Goal: Task Accomplishment & Management: Manage account settings

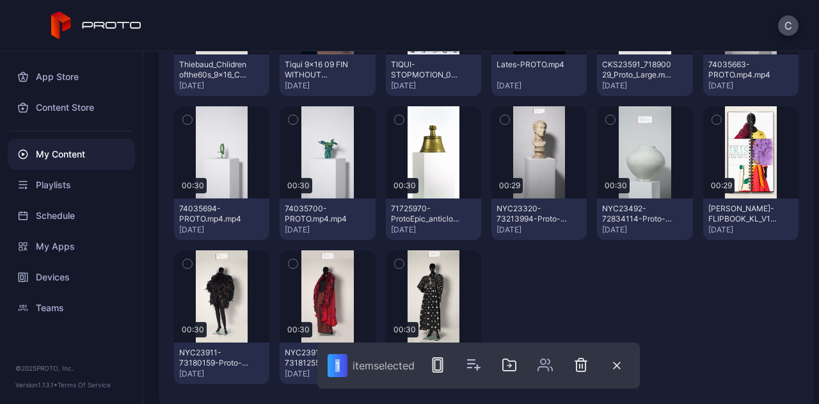
scroll to position [541, 0]
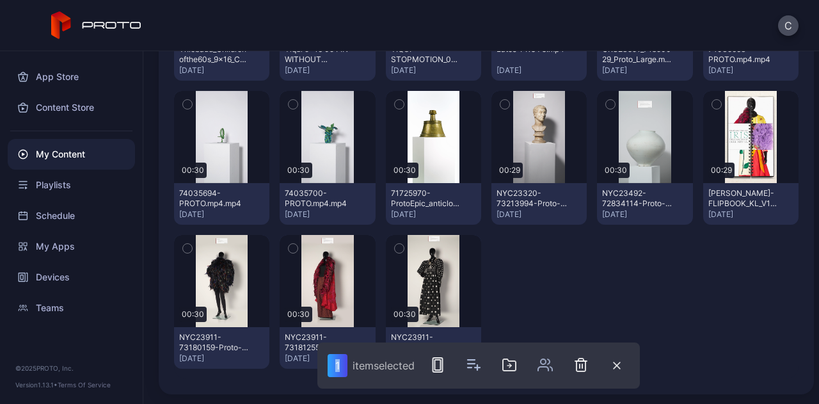
click at [289, 248] on icon "button" at bounding box center [293, 248] width 9 height 14
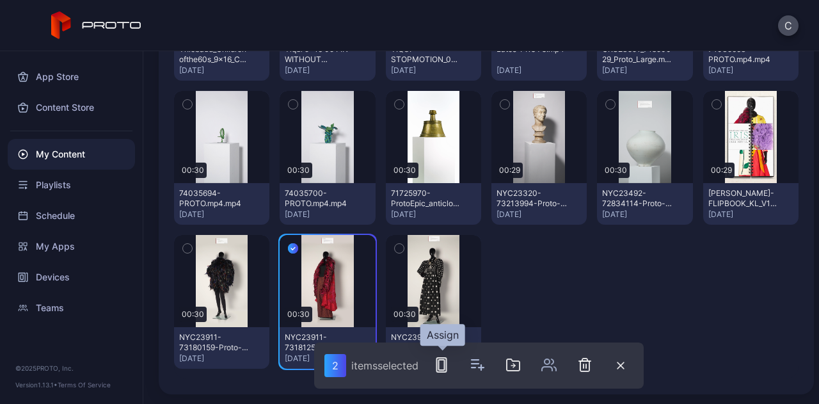
click at [438, 373] on button "button" at bounding box center [442, 365] width 26 height 26
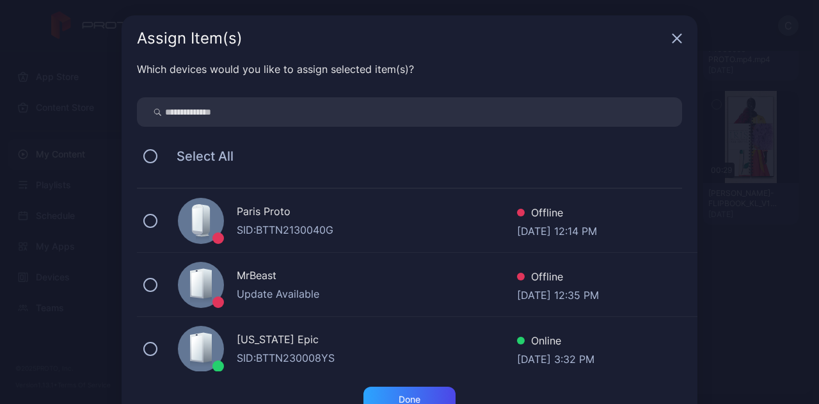
scroll to position [45, 0]
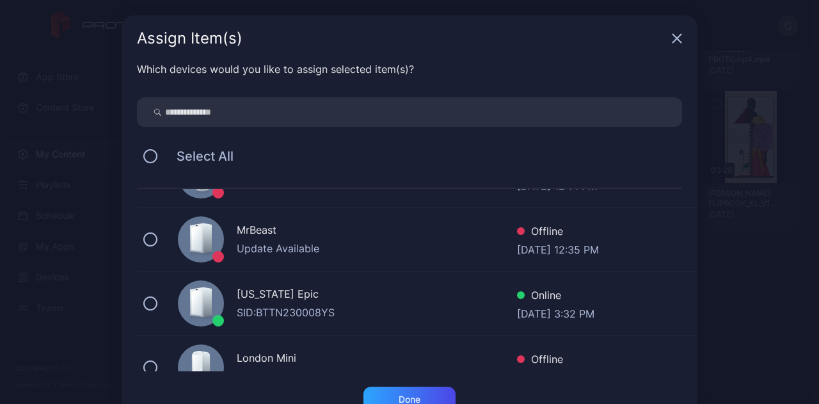
click at [248, 291] on div "[US_STATE] Epic" at bounding box center [377, 295] width 280 height 19
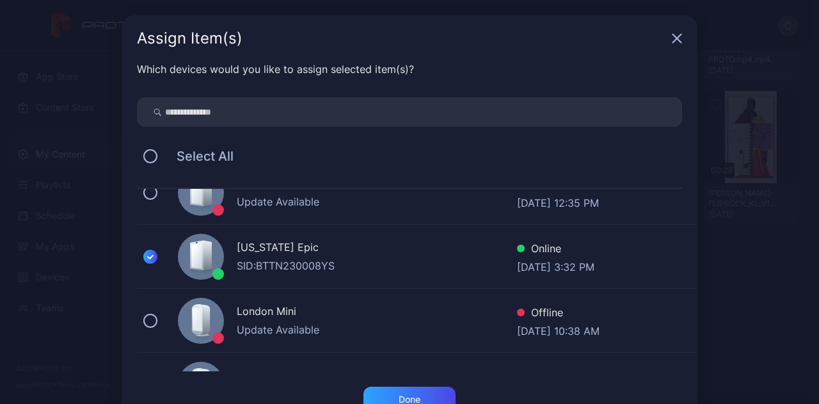
scroll to position [95, 0]
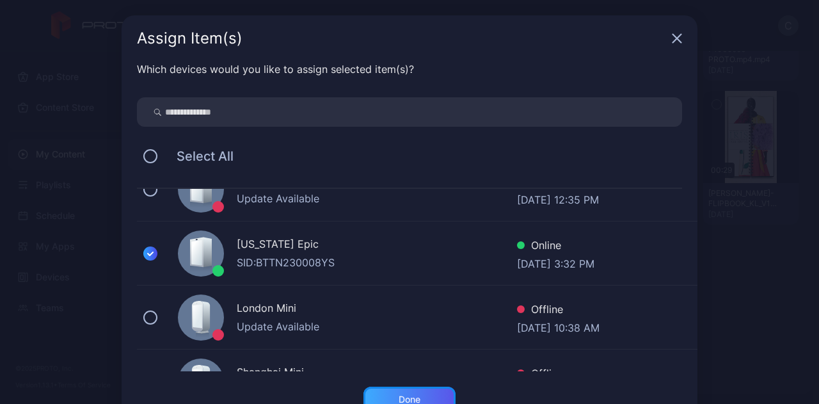
click at [388, 399] on div "Done" at bounding box center [410, 400] width 92 height 26
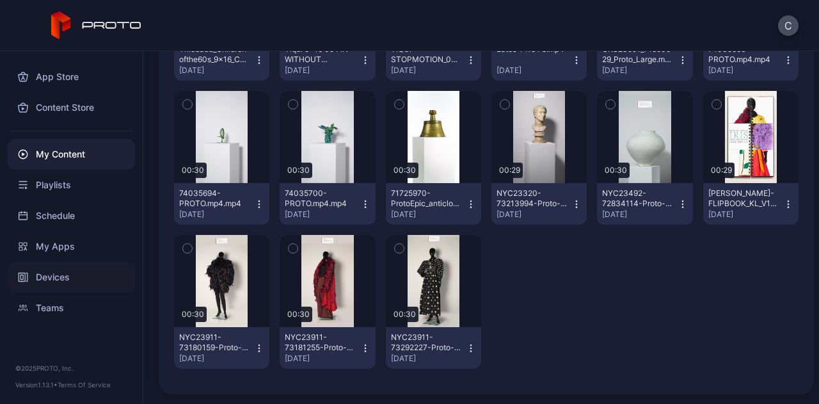
click at [57, 283] on div "Devices" at bounding box center [71, 277] width 127 height 31
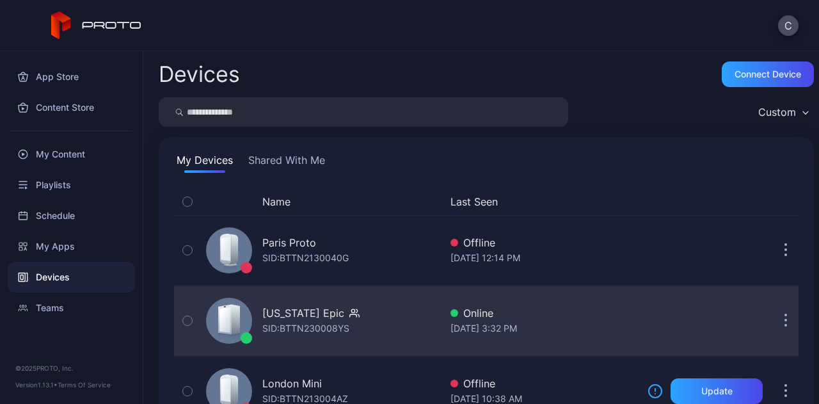
click at [303, 322] on div "SID: BTTN230008YS" at bounding box center [305, 328] width 87 height 15
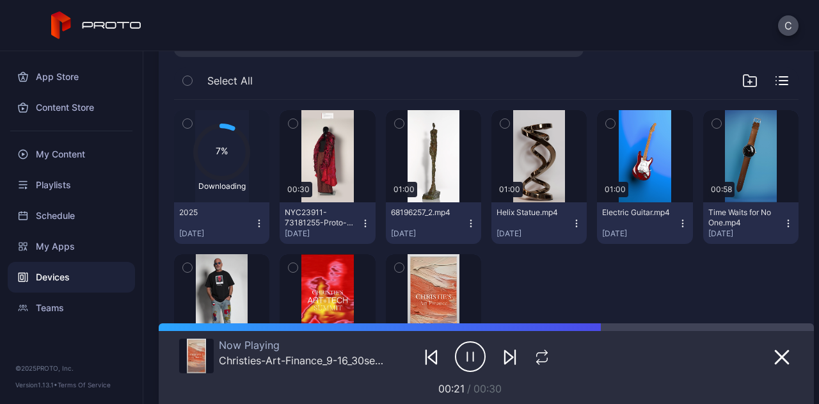
scroll to position [253, 0]
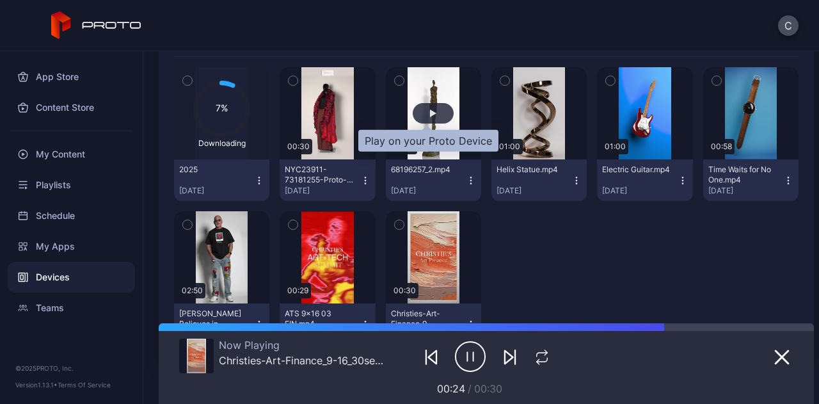
click at [430, 112] on div "button" at bounding box center [433, 113] width 6 height 8
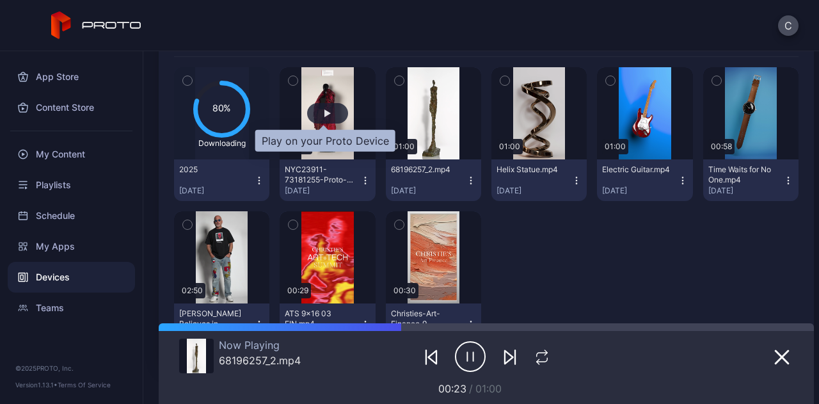
click at [325, 113] on div "button" at bounding box center [328, 113] width 6 height 8
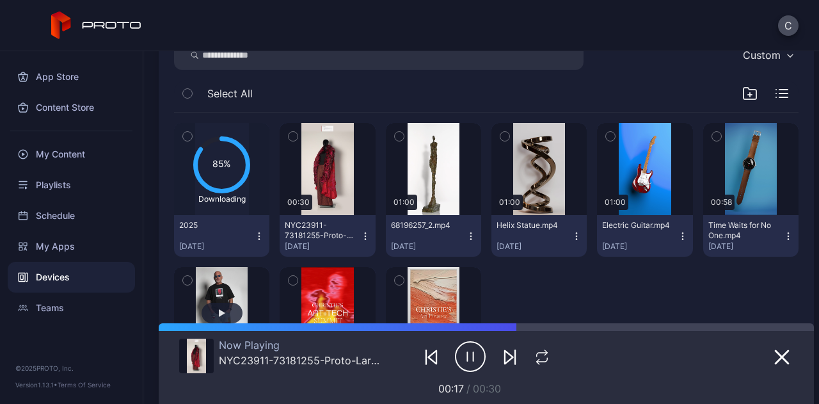
scroll to position [197, 0]
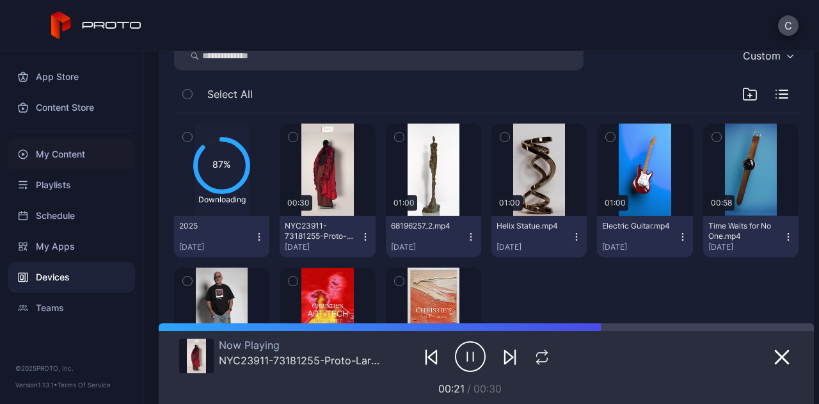
click at [64, 148] on div "My Content" at bounding box center [71, 154] width 127 height 31
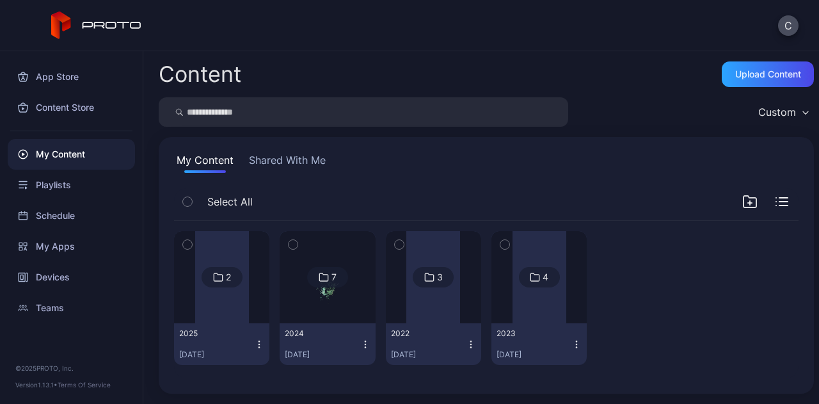
click at [294, 261] on div at bounding box center [328, 277] width 92 height 92
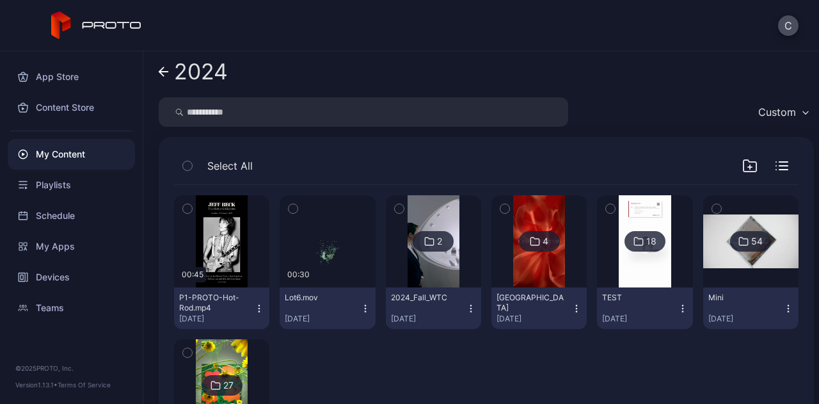
scroll to position [4, 0]
click at [296, 312] on div "Lot6.mov [DATE]" at bounding box center [322, 308] width 75 height 31
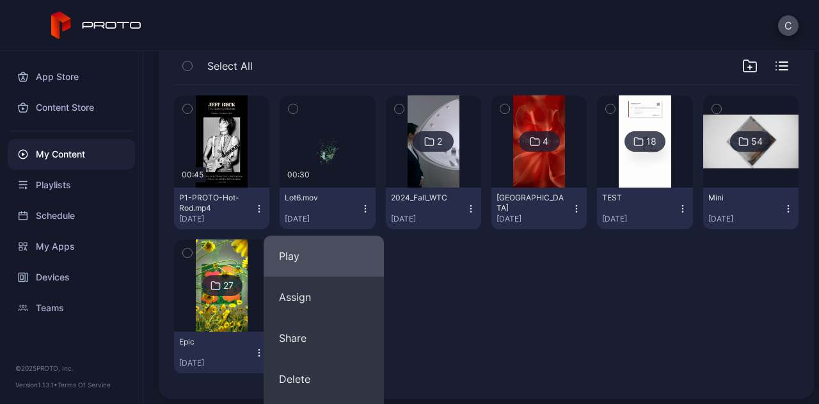
scroll to position [106, 0]
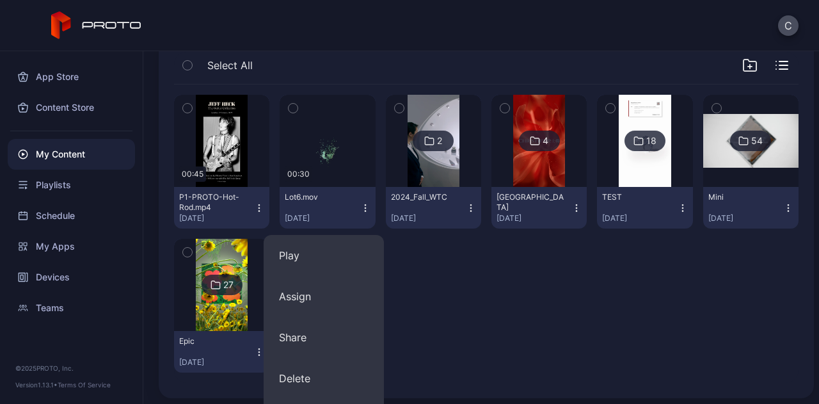
click at [206, 352] on div "Epic [DATE]" at bounding box center [216, 351] width 75 height 31
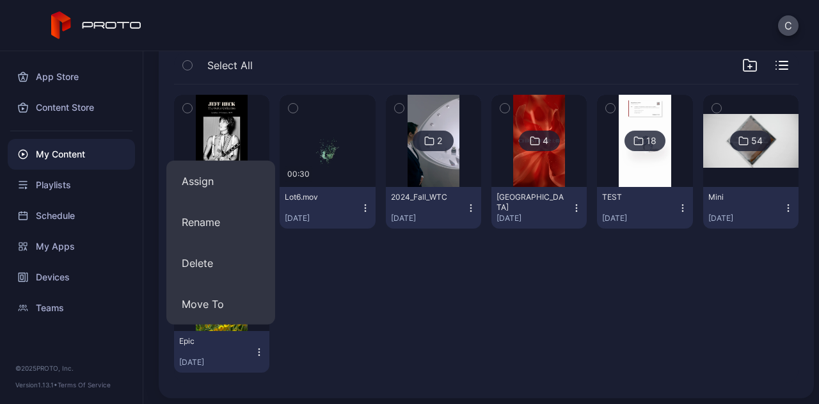
click at [206, 352] on div "Epic [DATE]" at bounding box center [216, 351] width 75 height 31
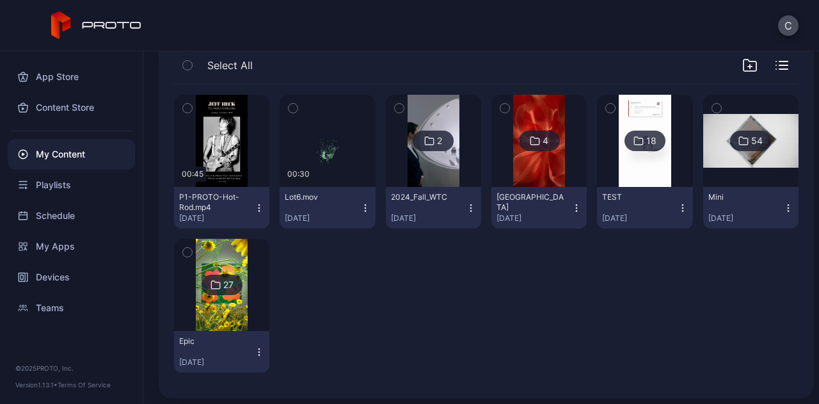
click at [206, 352] on div "Epic [DATE]" at bounding box center [216, 351] width 75 height 31
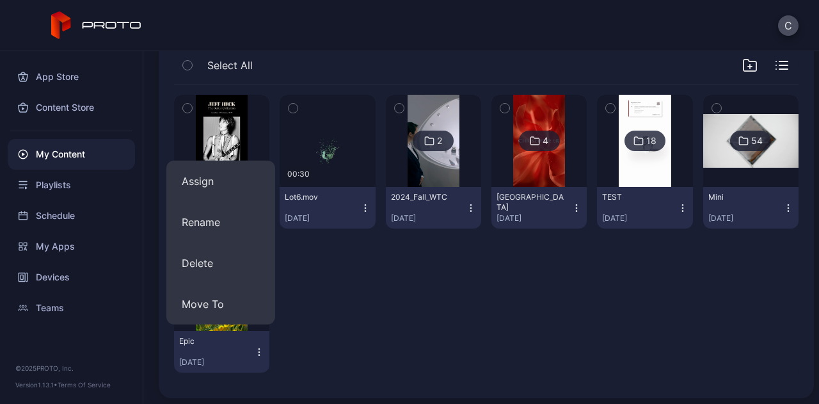
click at [206, 352] on div "Epic [DATE]" at bounding box center [216, 351] width 75 height 31
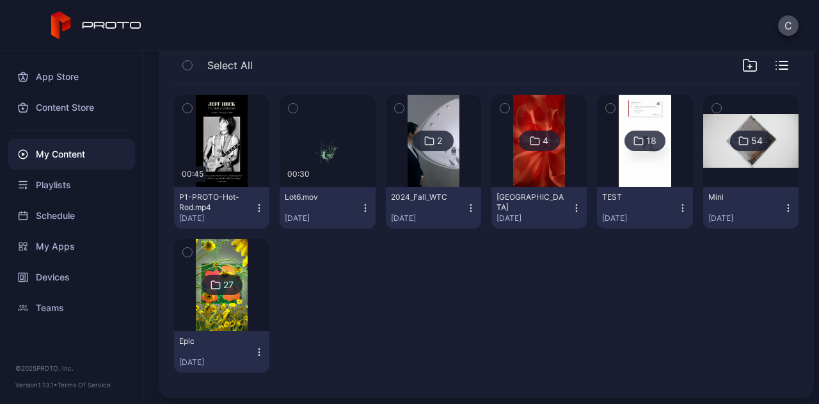
click at [195, 341] on div "Epic" at bounding box center [214, 341] width 70 height 10
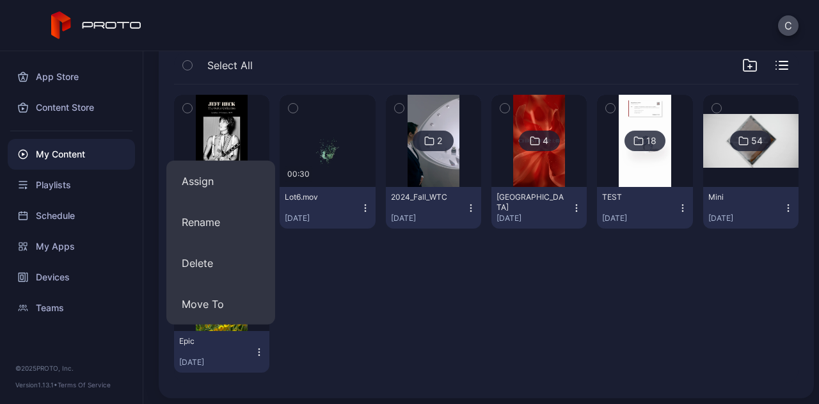
click at [221, 351] on div "Epic [DATE]" at bounding box center [216, 351] width 75 height 31
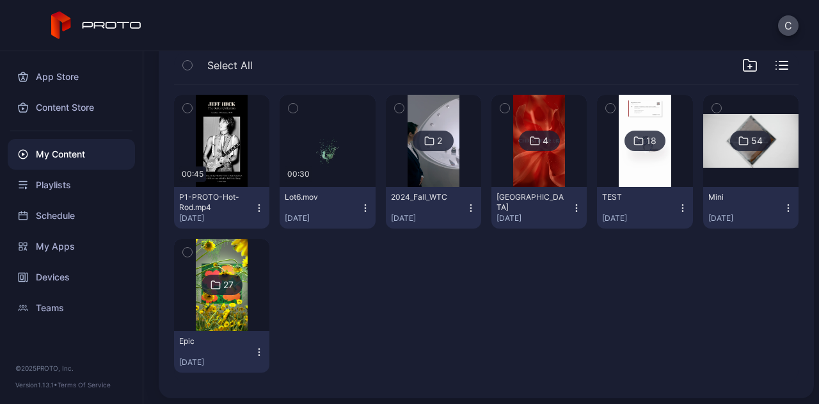
click at [223, 330] on img at bounding box center [222, 285] width 52 height 92
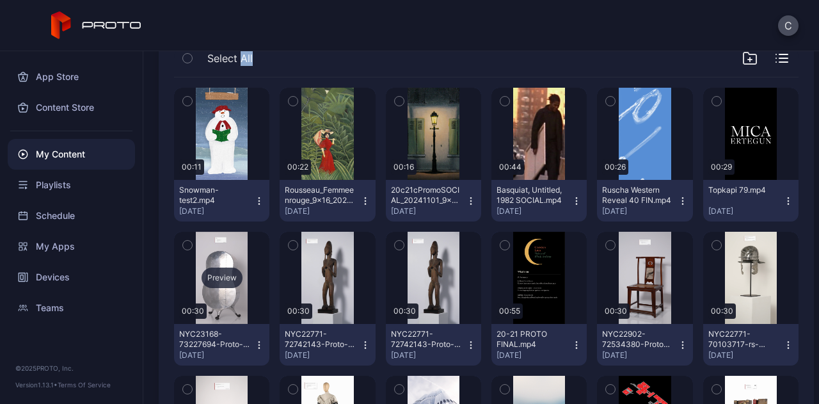
scroll to position [115, 0]
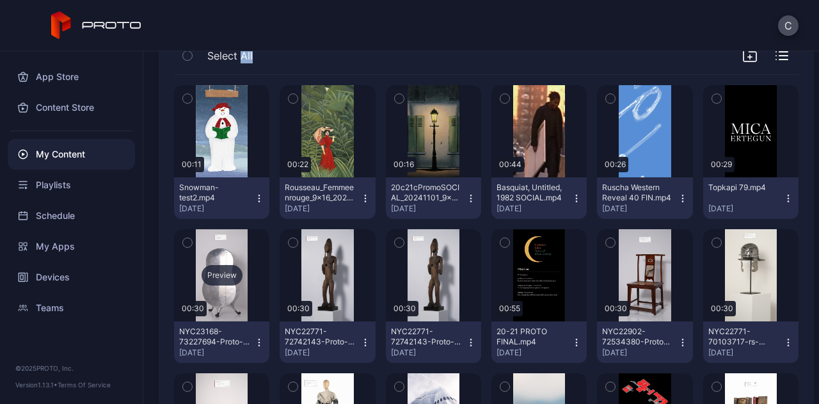
click at [218, 272] on div "Preview" at bounding box center [222, 275] width 41 height 20
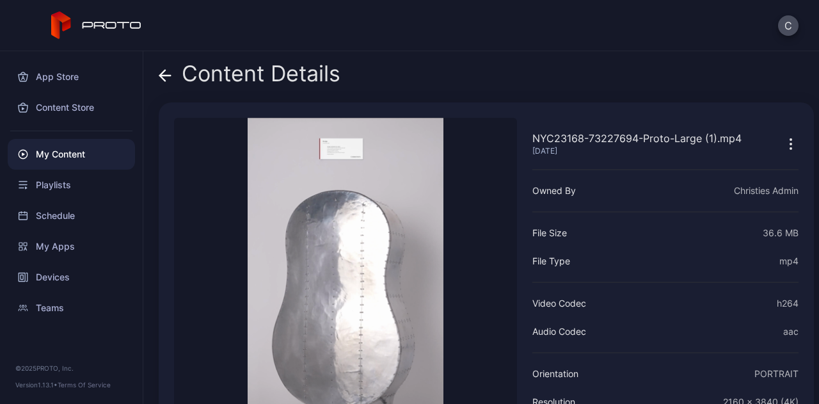
click at [166, 76] on icon at bounding box center [165, 76] width 11 height 0
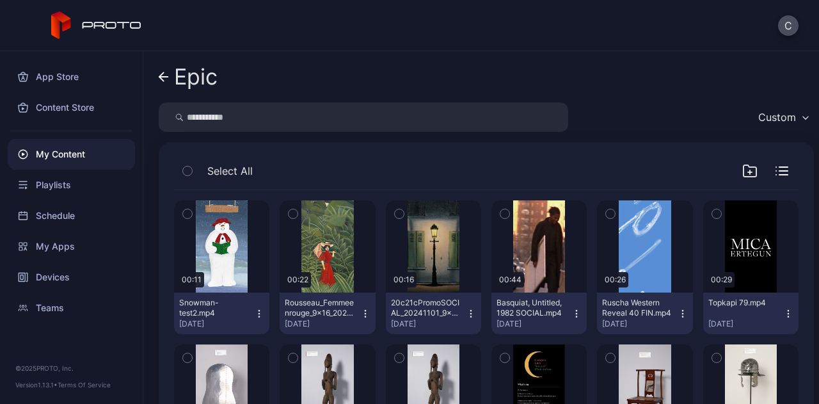
scroll to position [115, 0]
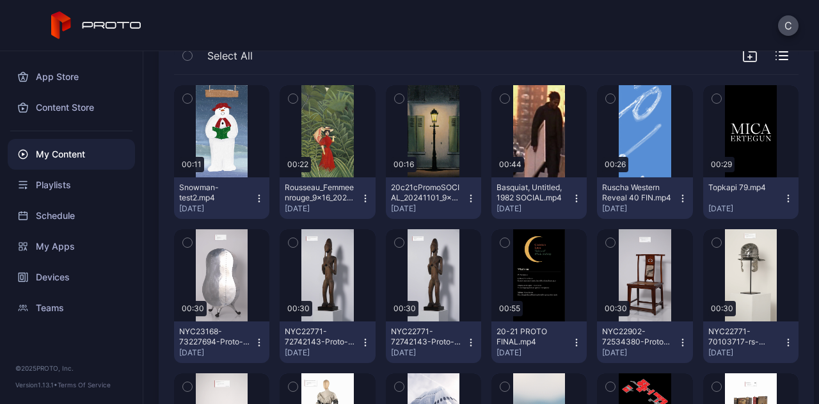
click at [191, 243] on icon "button" at bounding box center [187, 243] width 9 height 14
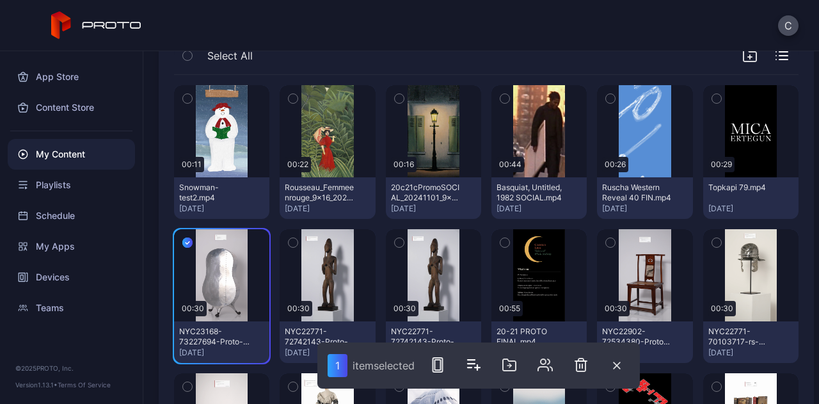
click at [191, 243] on icon "button" at bounding box center [187, 243] width 10 height 14
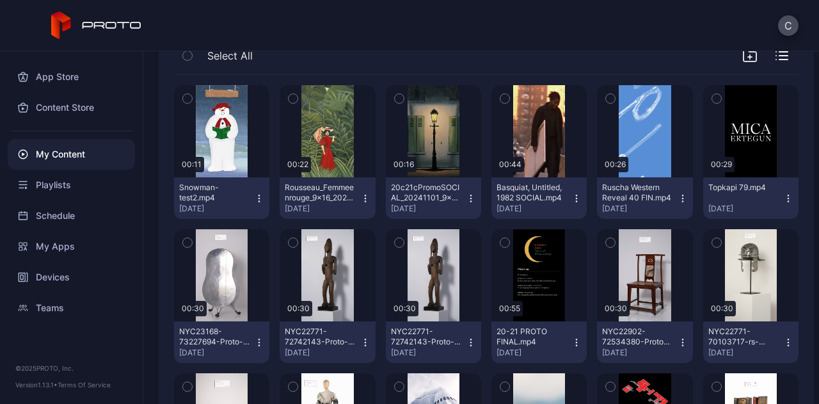
click at [257, 348] on button "NYC23168-73227694-Proto-Large (1).mp4 [DATE]" at bounding box center [221, 342] width 95 height 42
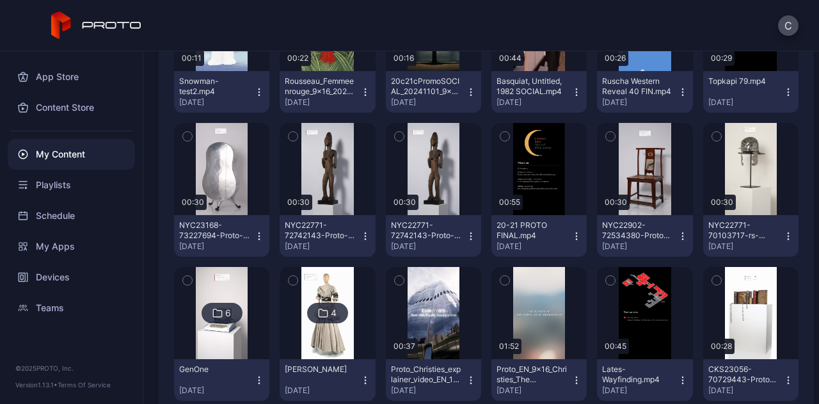
scroll to position [222, 0]
click at [263, 240] on button "NYC23168-73227694-Proto-Large (1).mp4 [DATE]" at bounding box center [221, 235] width 95 height 42
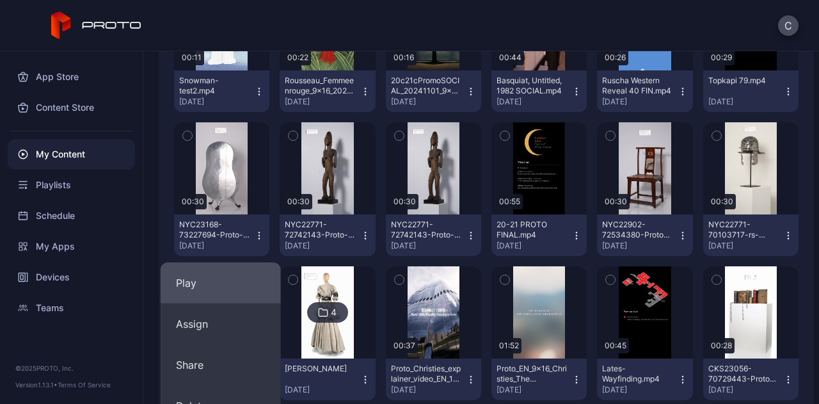
click at [192, 289] on button "Play" at bounding box center [221, 282] width 120 height 41
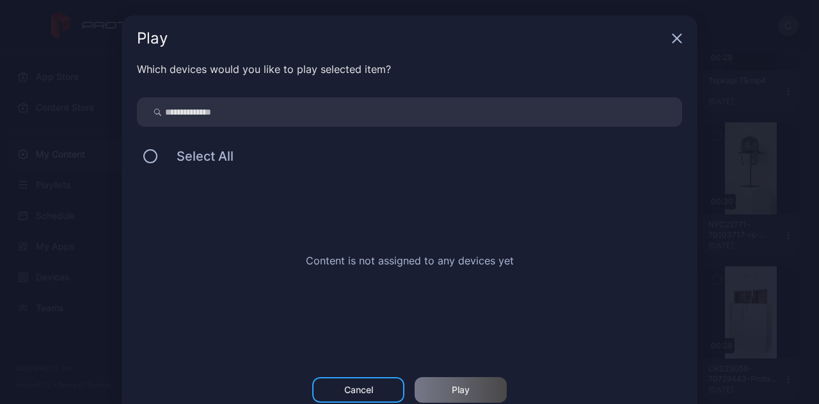
click at [172, 115] on input "search" at bounding box center [409, 111] width 545 height 29
click at [366, 385] on div "Cancel" at bounding box center [358, 390] width 92 height 26
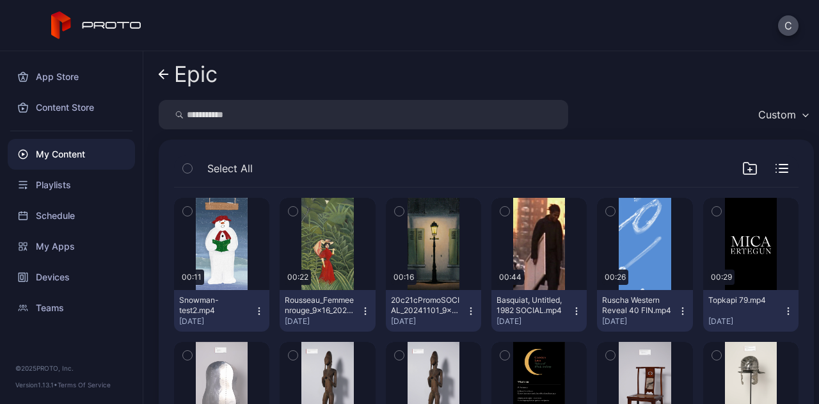
scroll to position [0, 0]
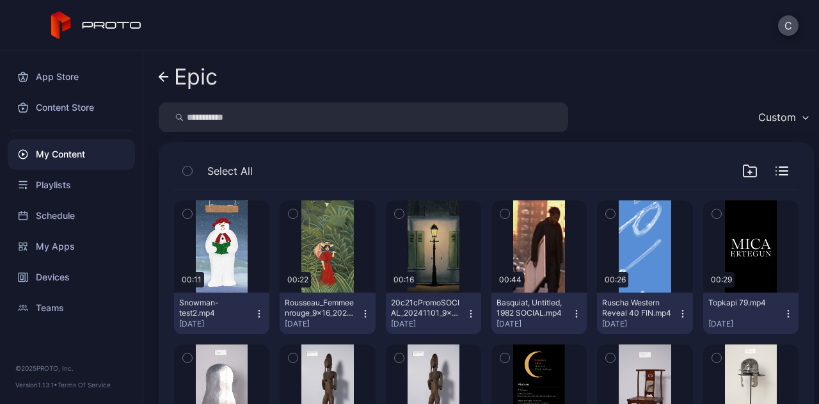
click at [165, 80] on icon at bounding box center [164, 77] width 10 height 11
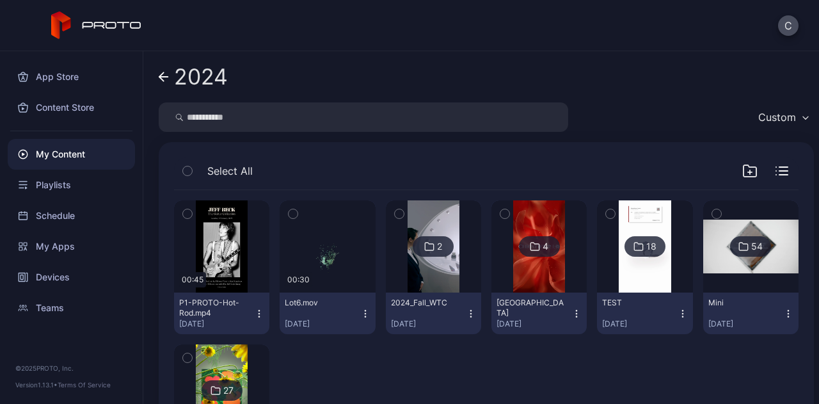
scroll to position [106, 0]
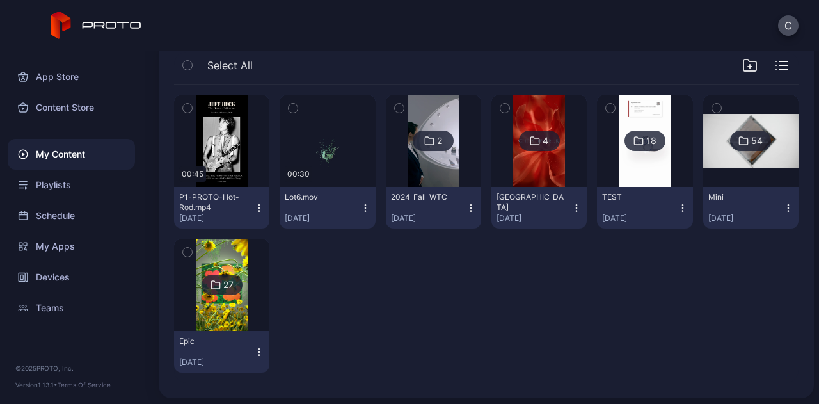
click at [59, 154] on div "My Content" at bounding box center [71, 154] width 127 height 31
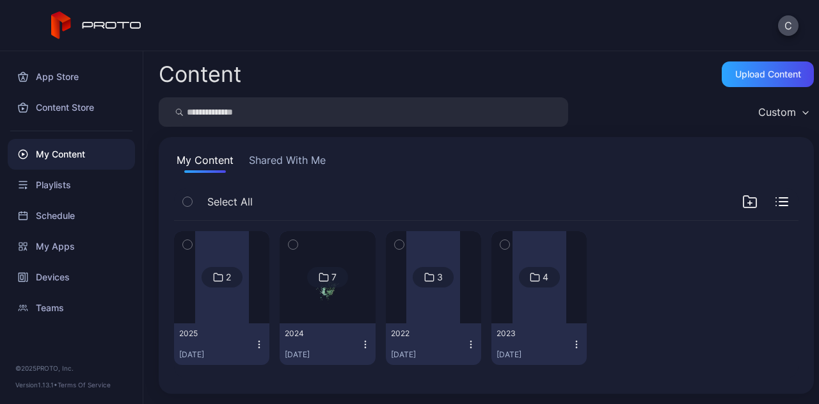
click at [526, 298] on div at bounding box center [540, 277] width 54 height 92
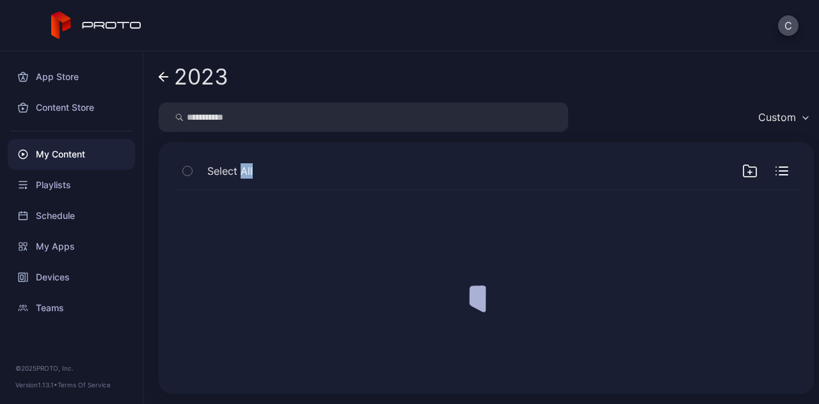
click at [526, 298] on div at bounding box center [486, 284] width 645 height 209
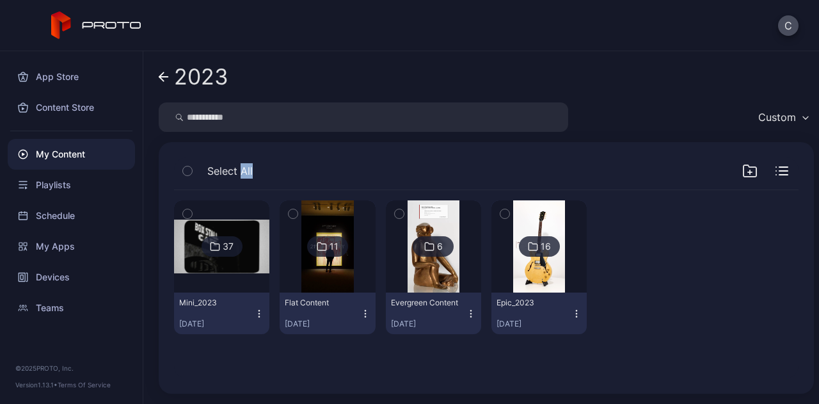
click at [517, 269] on img at bounding box center [539, 246] width 52 height 92
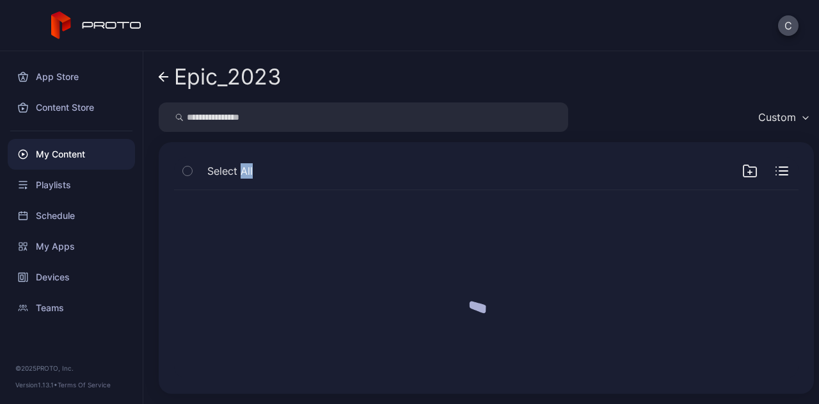
click at [517, 269] on div at bounding box center [486, 284] width 645 height 209
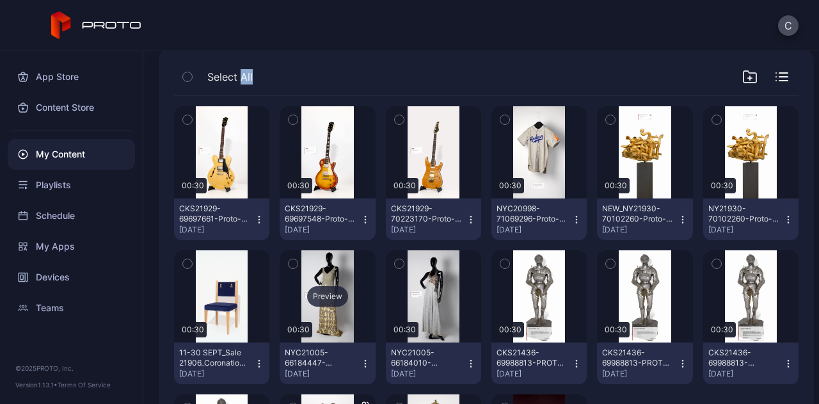
scroll to position [95, 0]
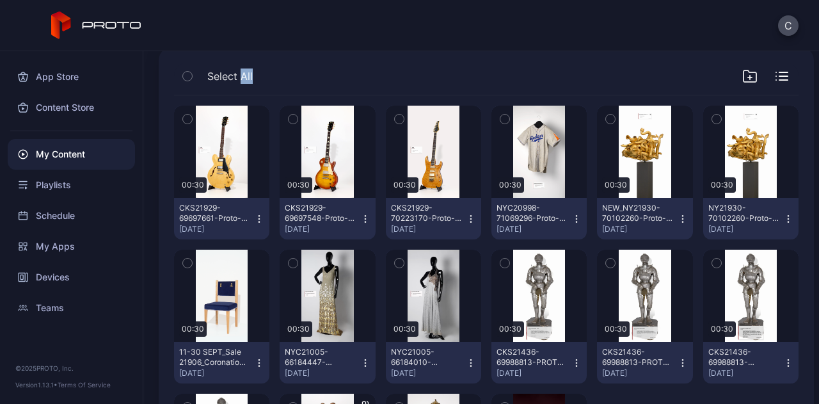
click at [470, 215] on icon "button" at bounding box center [470, 215] width 1 height 1
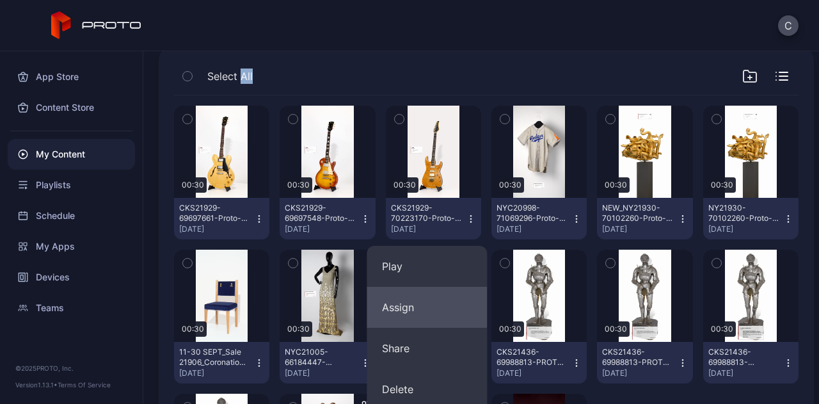
click at [408, 310] on button "Assign" at bounding box center [427, 307] width 120 height 41
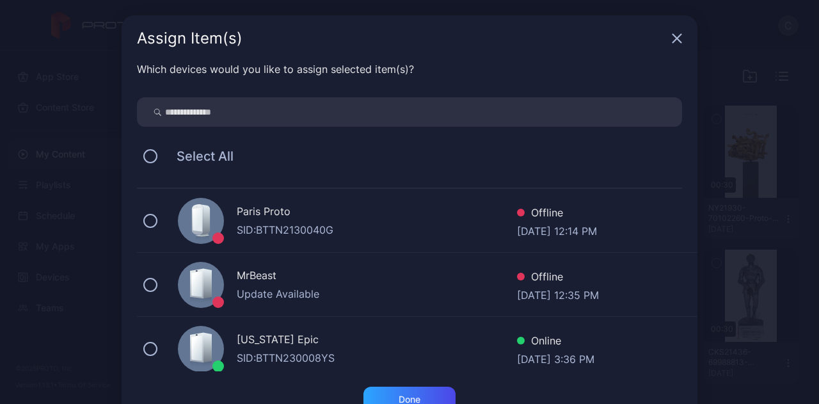
click at [242, 348] on div "[US_STATE] Epic" at bounding box center [377, 341] width 280 height 19
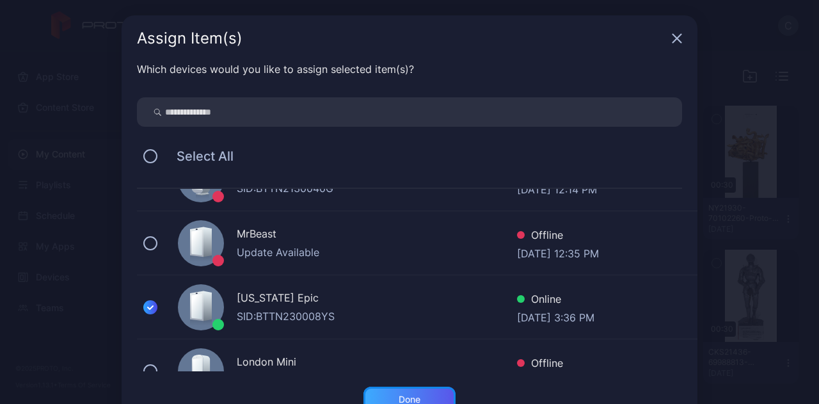
click at [406, 395] on div "Done" at bounding box center [410, 399] width 22 height 10
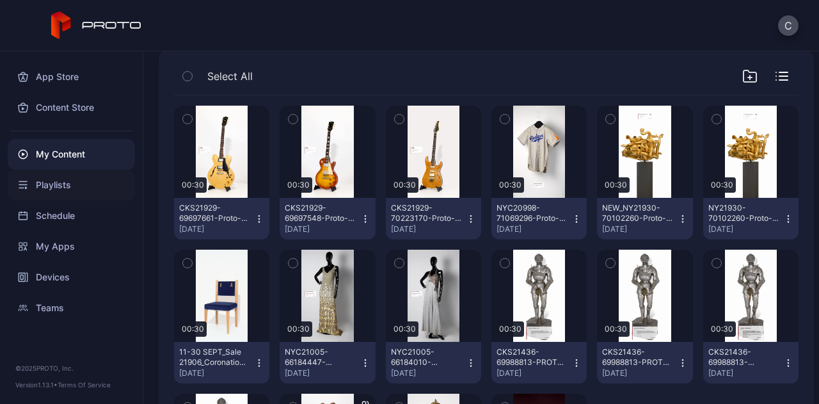
click at [45, 185] on div "Playlists" at bounding box center [71, 185] width 127 height 31
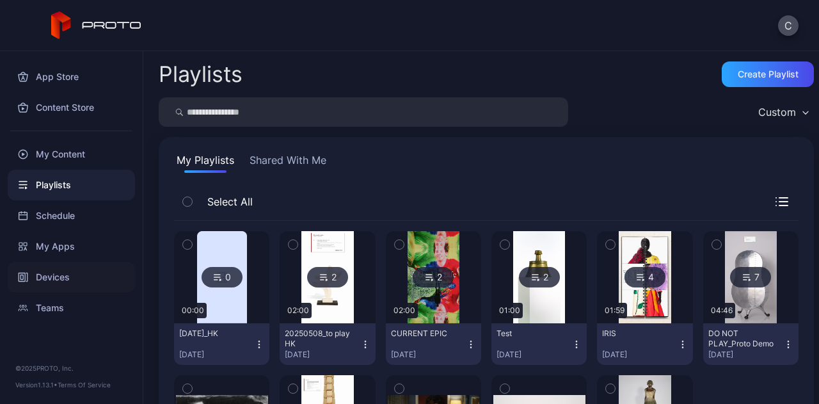
click at [47, 281] on div "Devices" at bounding box center [71, 277] width 127 height 31
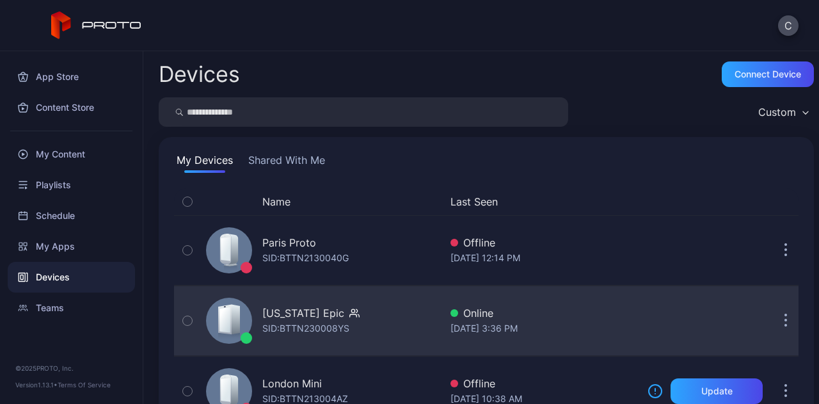
click at [306, 328] on div "SID: BTTN230008YS" at bounding box center [305, 328] width 87 height 15
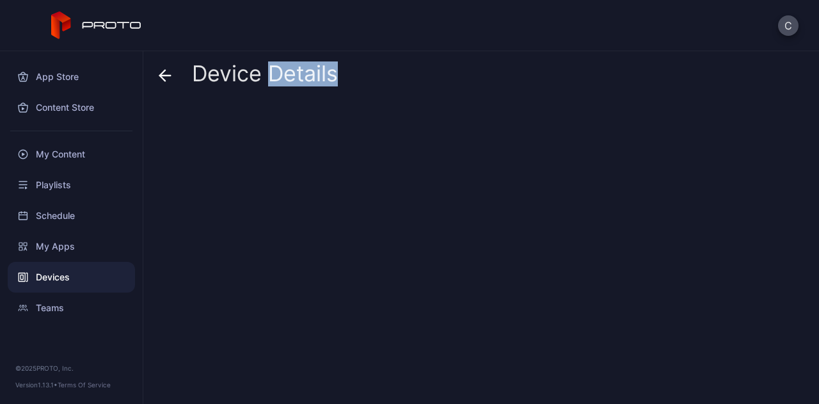
click at [306, 328] on div at bounding box center [486, 247] width 655 height 291
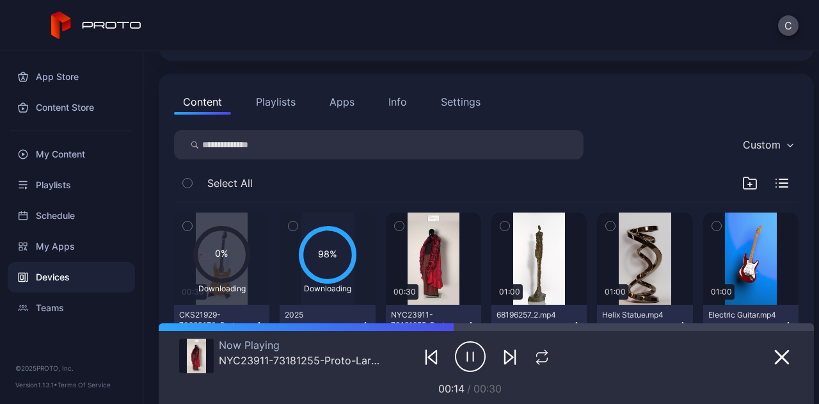
scroll to position [235, 0]
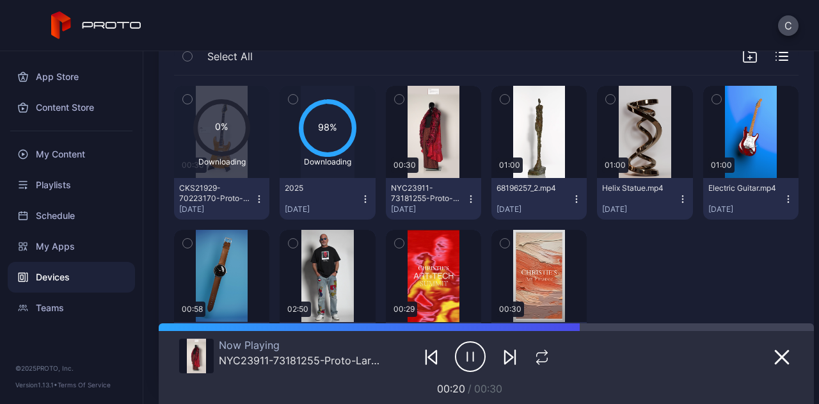
click at [337, 138] on icon at bounding box center [327, 128] width 52 height 52
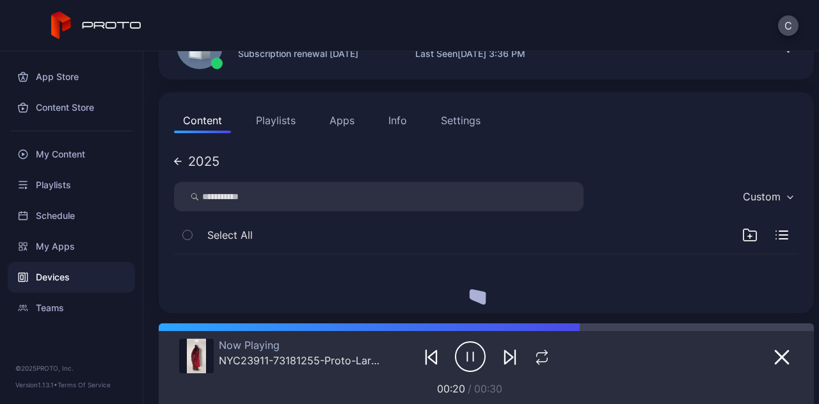
scroll to position [200, 0]
click at [337, 244] on div at bounding box center [486, 276] width 645 height 64
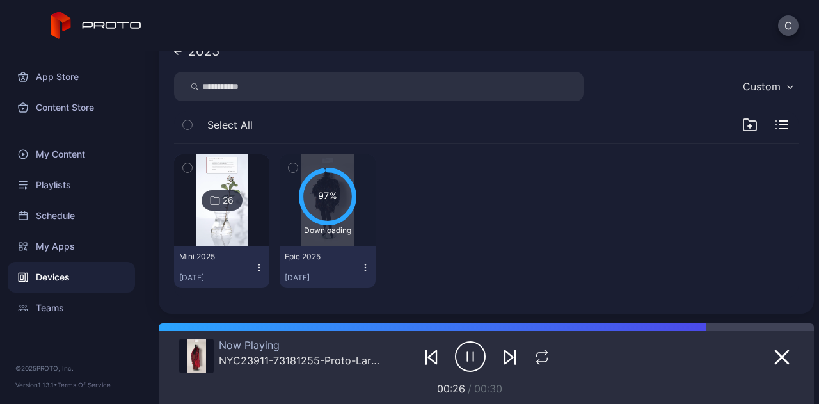
scroll to position [142, 0]
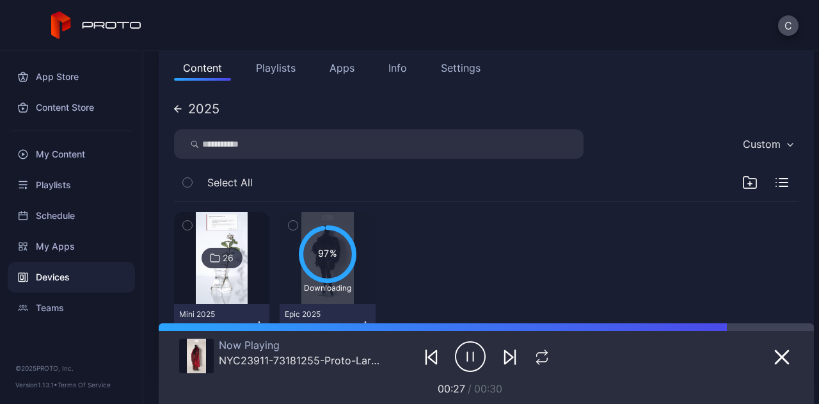
click at [178, 111] on icon at bounding box center [176, 109] width 3 height 6
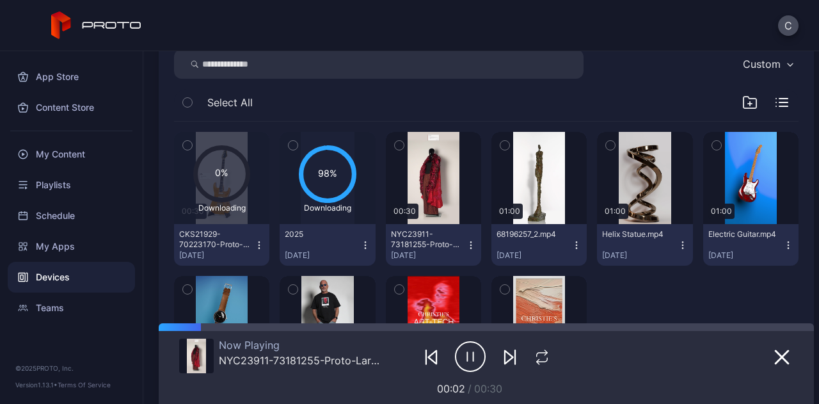
scroll to position [188, 0]
click at [219, 150] on icon at bounding box center [221, 174] width 52 height 52
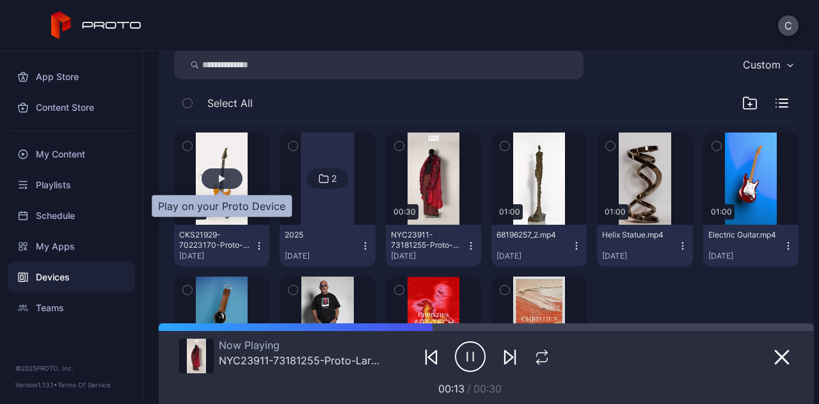
click at [221, 172] on div "button" at bounding box center [222, 178] width 41 height 20
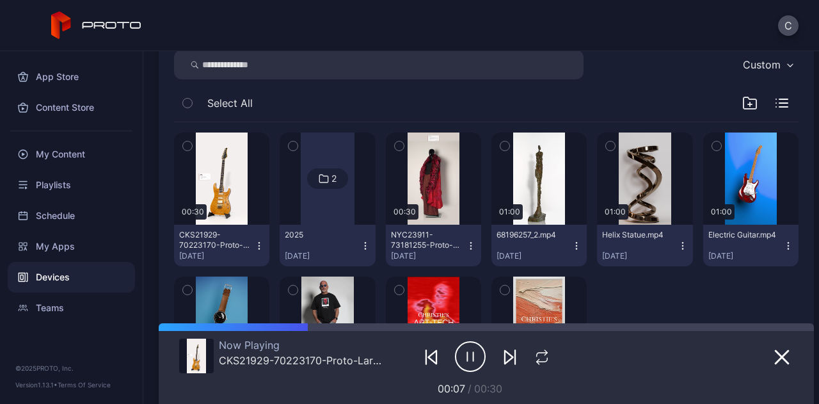
scroll to position [310, 0]
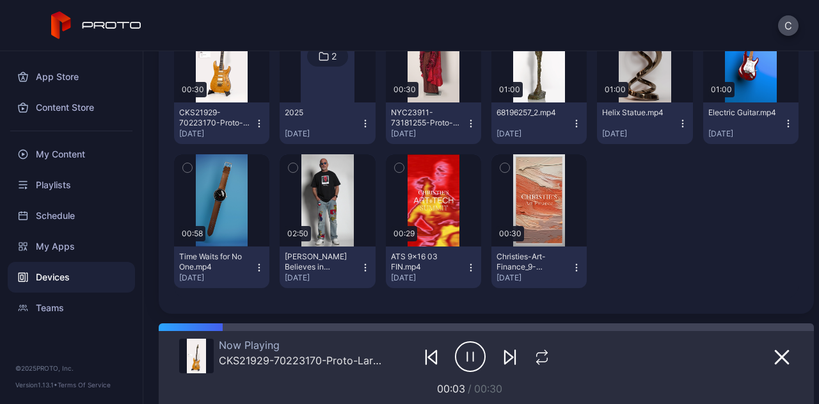
click at [467, 362] on icon "button" at bounding box center [470, 357] width 31 height 32
click at [467, 355] on icon "button" at bounding box center [472, 356] width 10 height 13
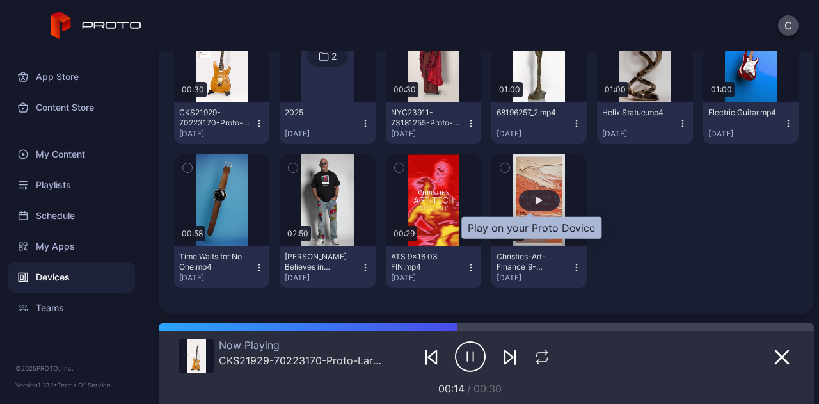
click at [536, 198] on div "button" at bounding box center [539, 200] width 6 height 8
